Goal: Information Seeking & Learning: Check status

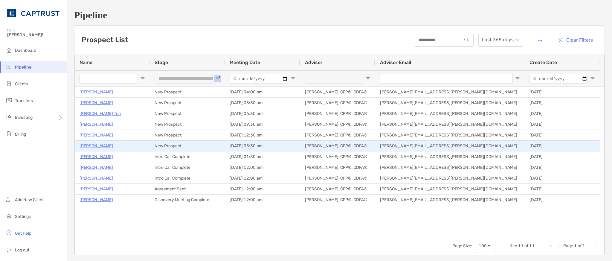
click at [96, 147] on p "[PERSON_NAME]" at bounding box center [97, 145] width 34 height 7
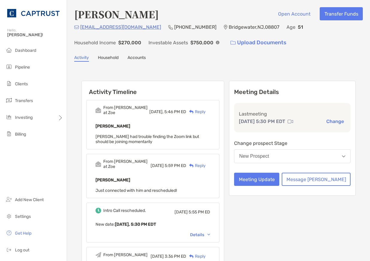
click at [111, 60] on link "Household" at bounding box center [108, 58] width 21 height 7
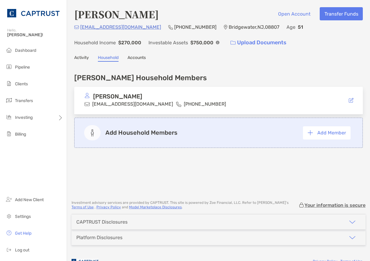
click at [133, 57] on link "Accounts" at bounding box center [136, 58] width 18 height 7
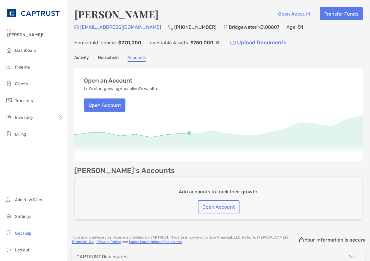
click at [102, 59] on link "Household" at bounding box center [108, 58] width 21 height 7
